Goal: Register for event/course

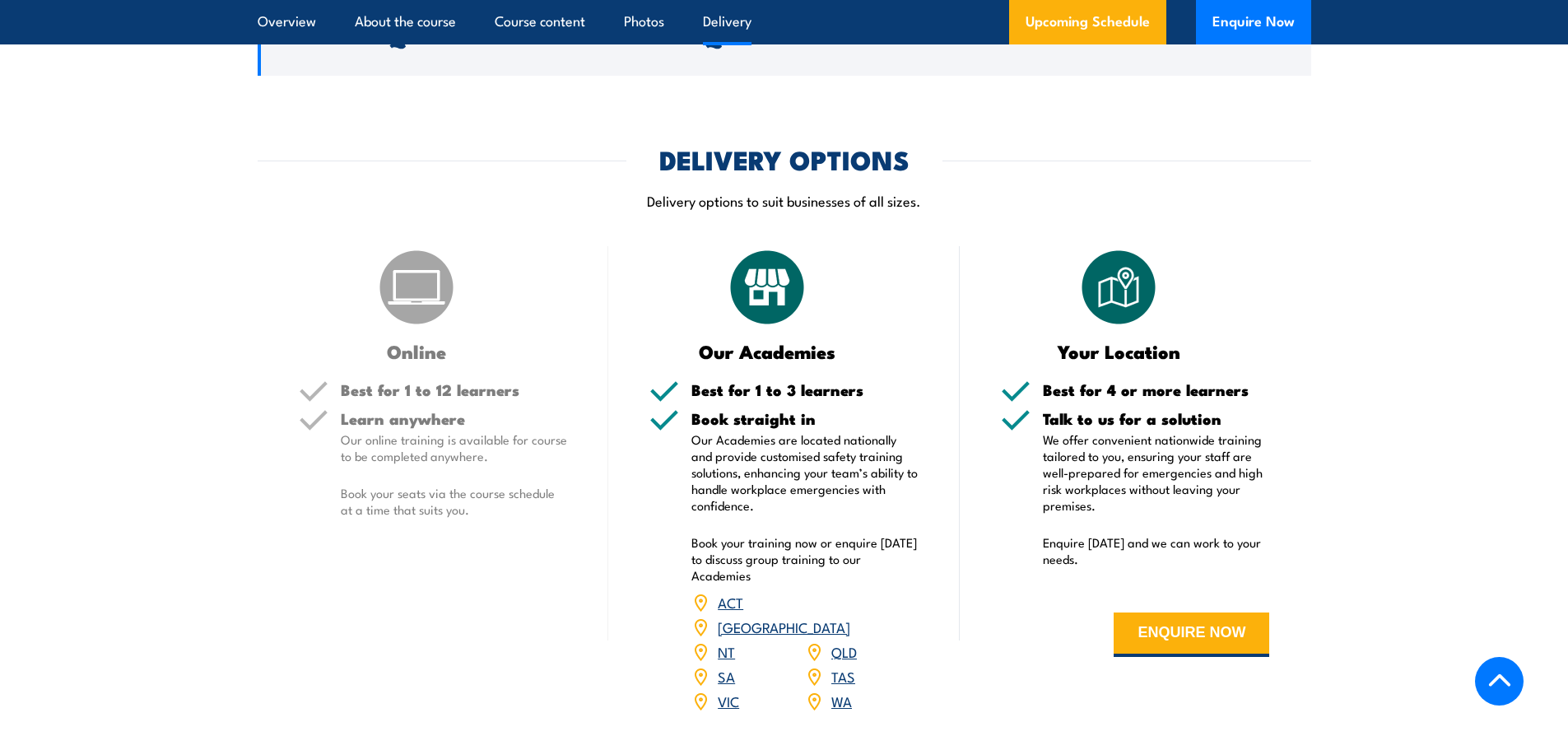
scroll to position [2136, 0]
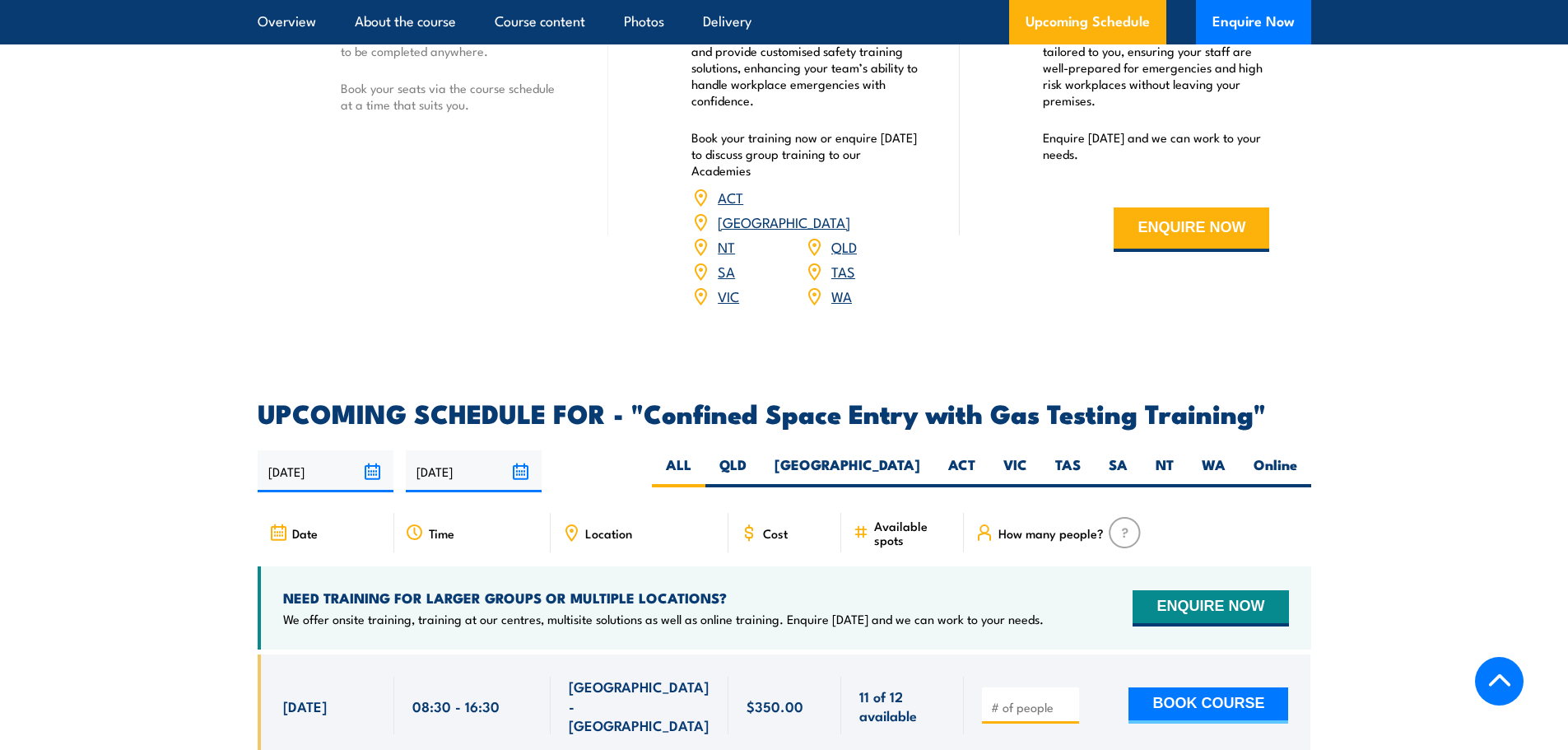
scroll to position [2634, 0]
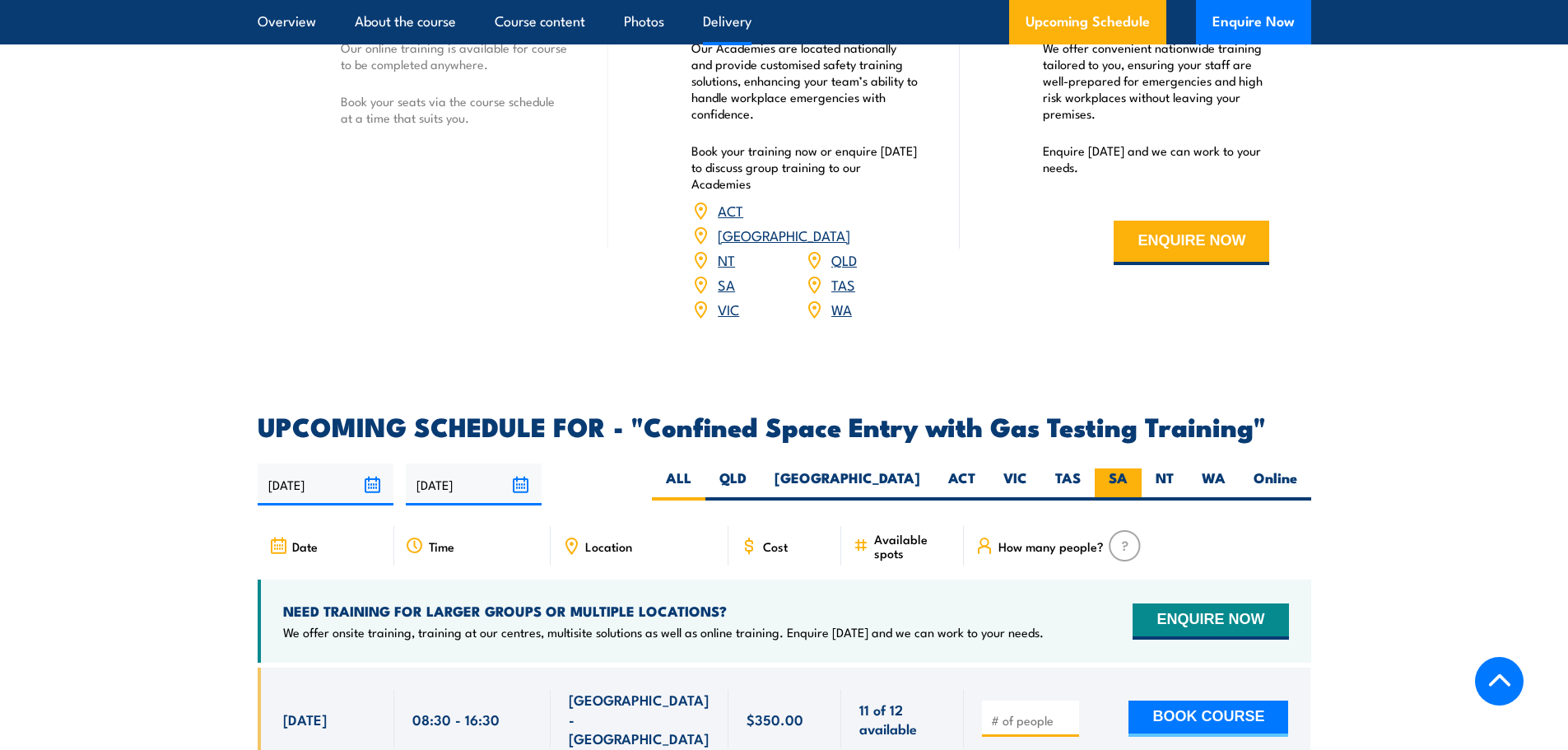
click at [1120, 476] on label "SA" at bounding box center [1117, 485] width 47 height 33
click at [1128, 476] on input "SA" at bounding box center [1133, 474] width 11 height 11
radio input "true"
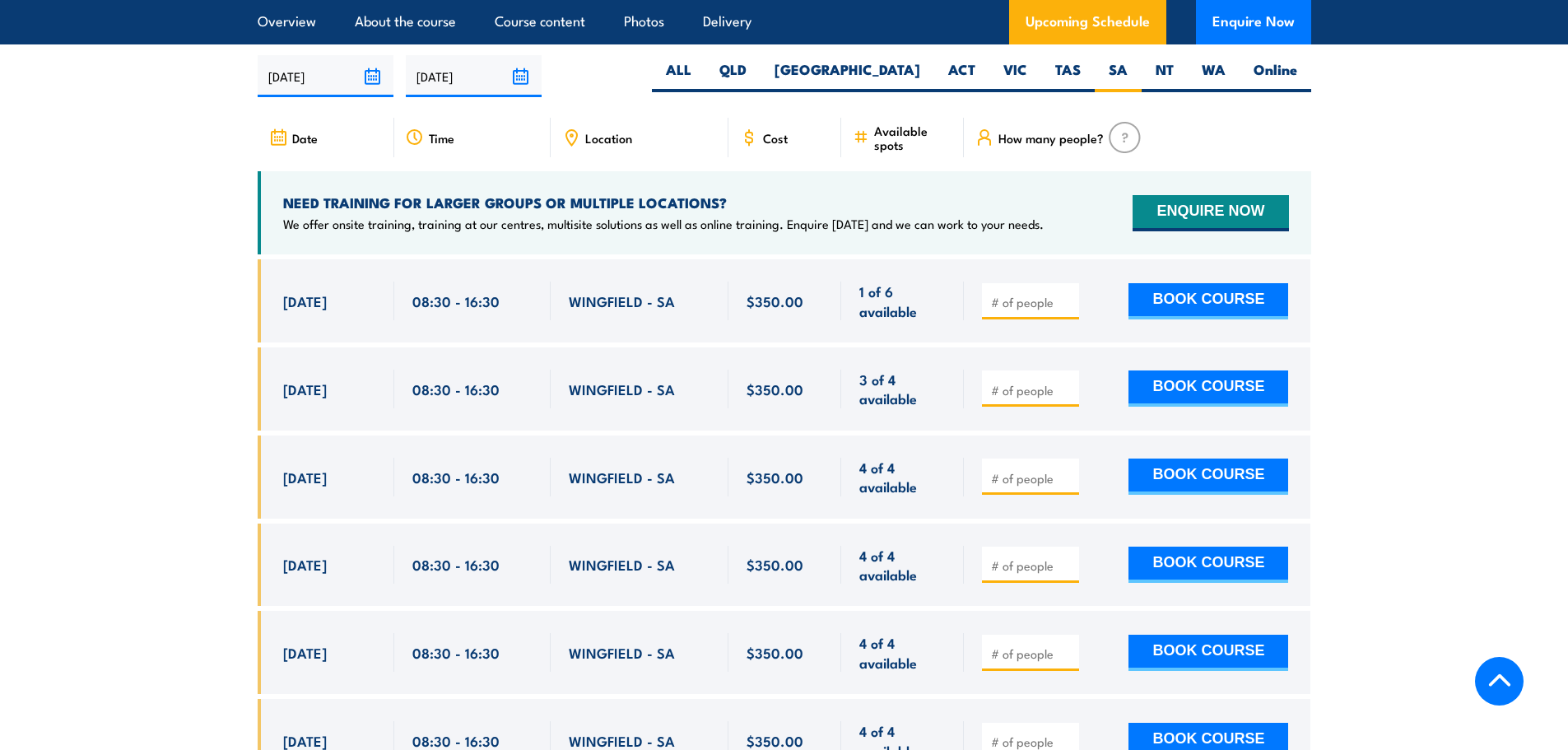
scroll to position [3042, 0]
click at [773, 142] on div "Cost" at bounding box center [784, 137] width 114 height 39
click at [773, 132] on span "Cost" at bounding box center [776, 138] width 25 height 14
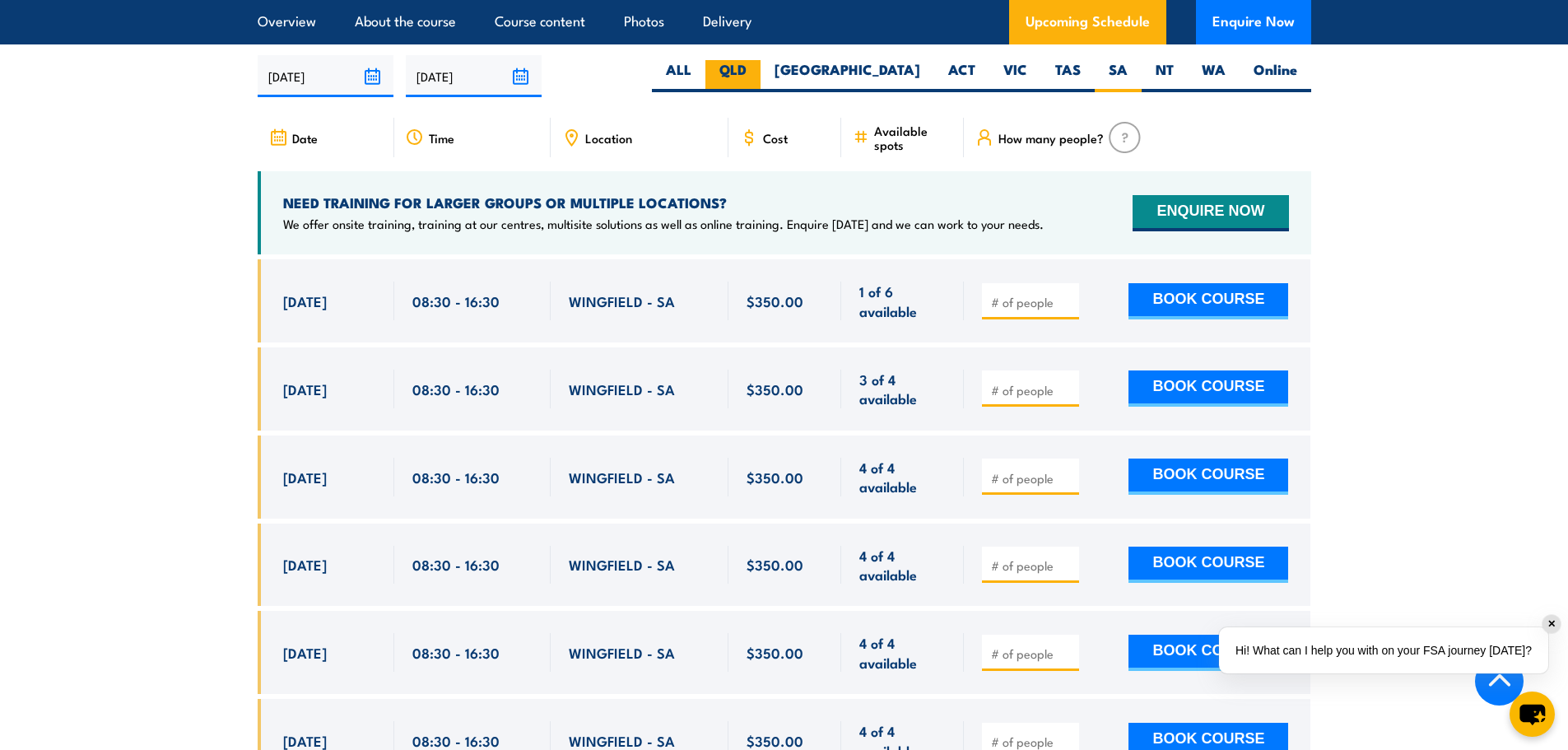
click at [761, 63] on label "QLD" at bounding box center [733, 77] width 55 height 33
click at [758, 63] on input "QLD" at bounding box center [751, 65] width 11 height 11
radio input "true"
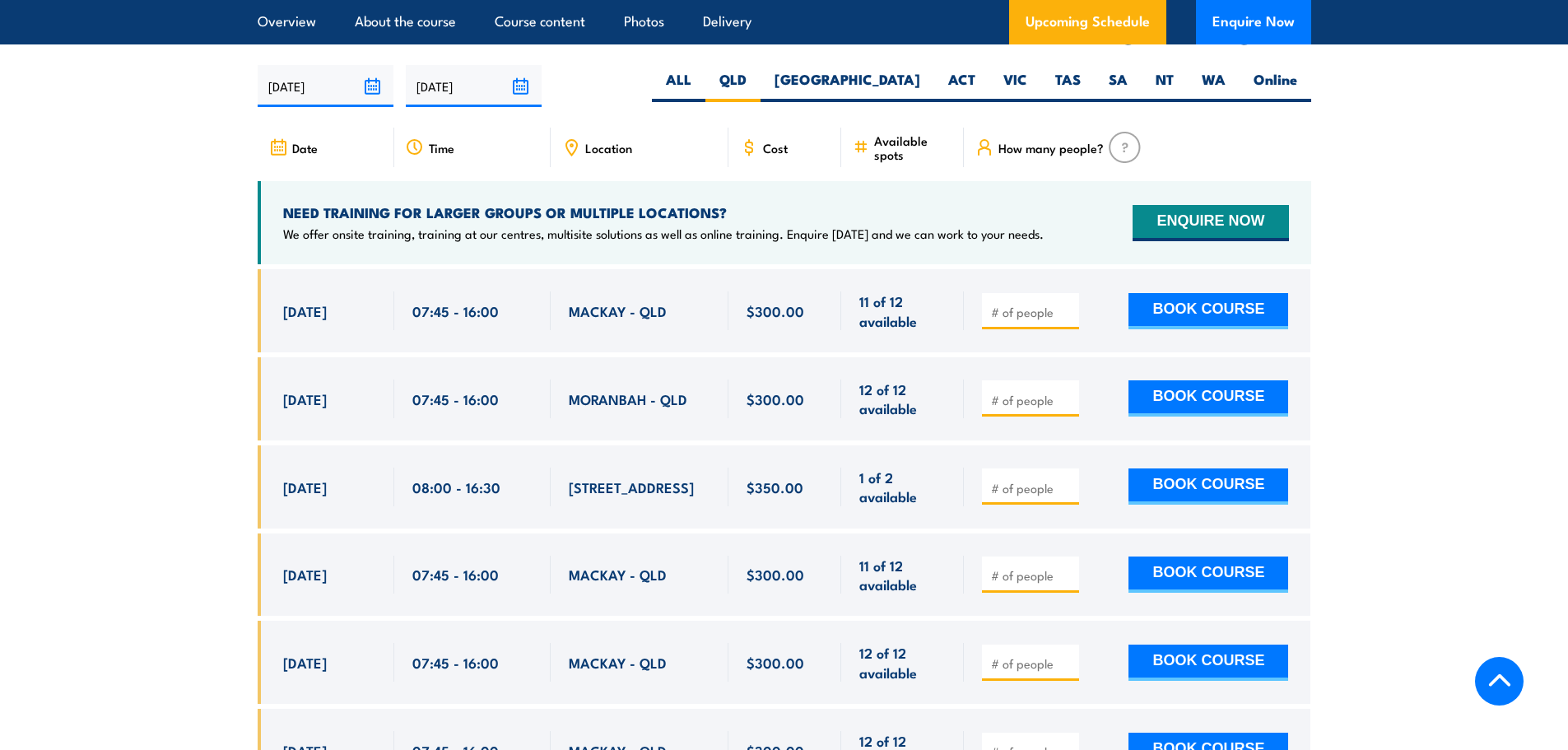
scroll to position [3042, 0]
